Goal: Task Accomplishment & Management: Manage account settings

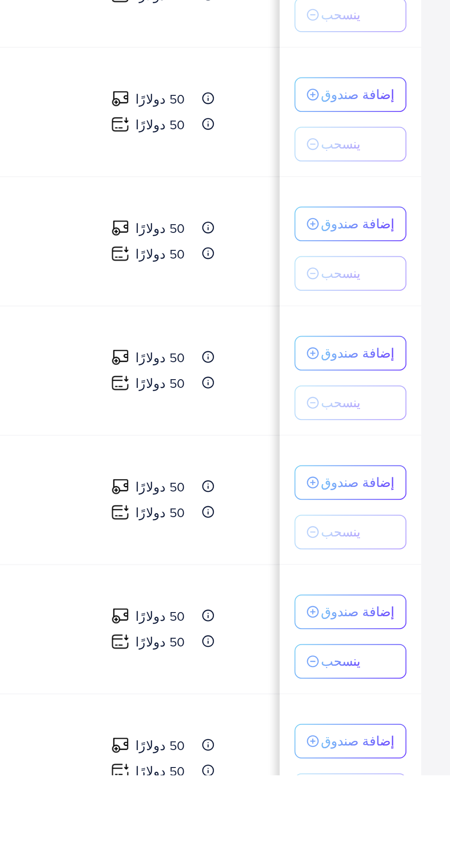
scroll to position [85, 0]
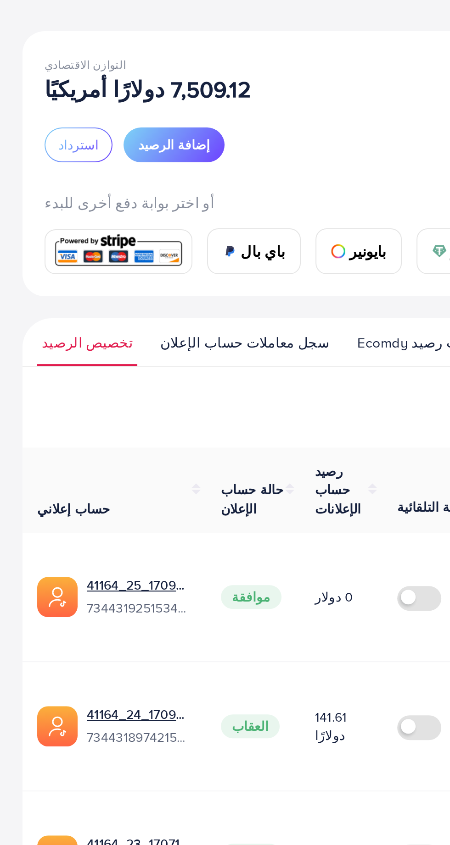
scroll to position [0, 0]
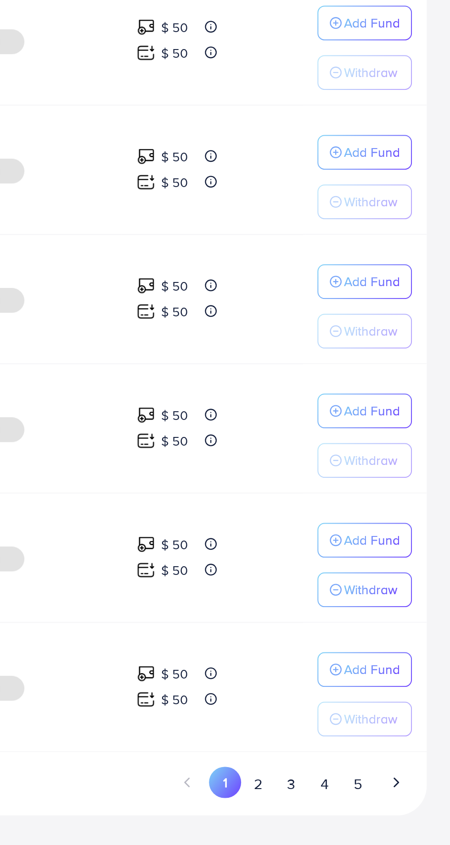
scroll to position [157, 0]
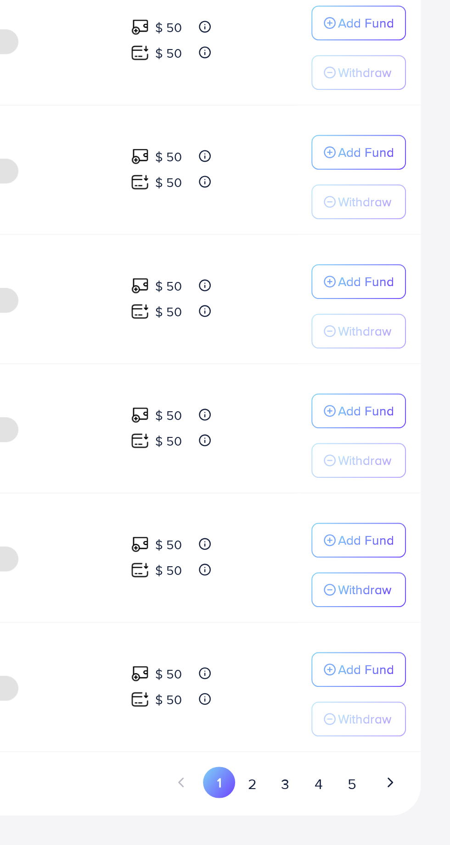
click at [366, 817] on button "3" at bounding box center [367, 814] width 17 height 17
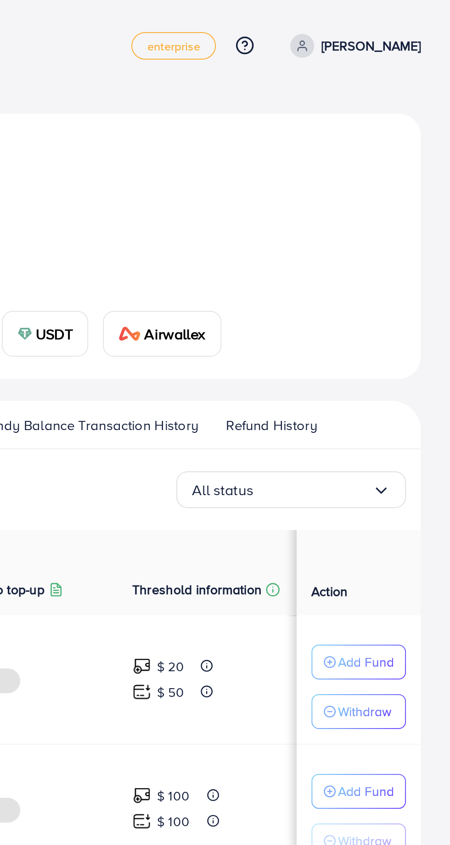
scroll to position [0, 0]
